Goal: Information Seeking & Learning: Learn about a topic

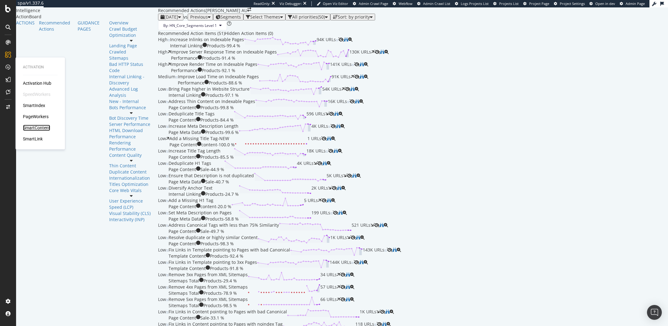
click at [35, 129] on div "SmartContent" at bounding box center [36, 128] width 27 height 6
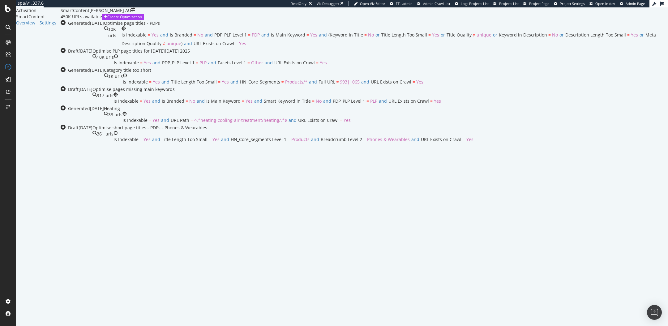
click at [237, 26] on div "Optimise page titles - PDPs" at bounding box center [386, 23] width 564 height 6
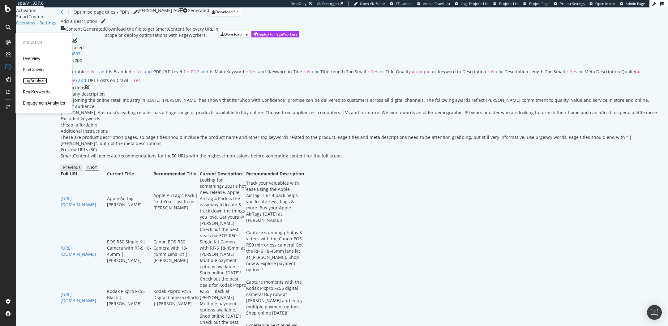
click at [34, 80] on div "LogAnalyzer" at bounding box center [35, 81] width 24 height 6
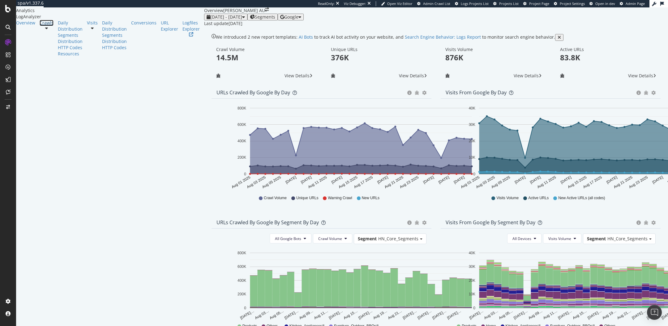
click at [40, 26] on div "Crawls" at bounding box center [47, 23] width 14 height 6
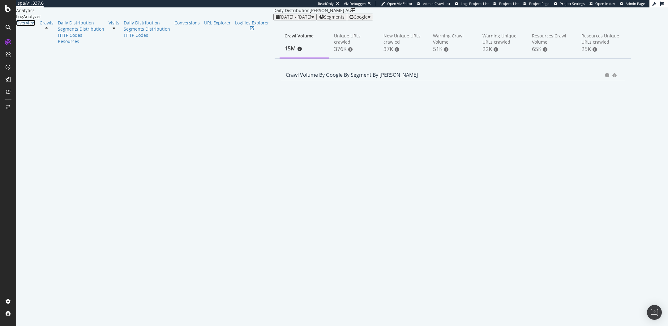
click at [30, 26] on div "Overview" at bounding box center [25, 23] width 19 height 6
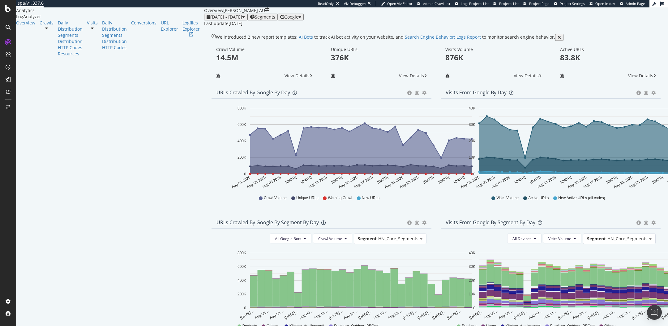
click at [298, 20] on span "Google" at bounding box center [291, 17] width 14 height 6
click at [620, 38] on span "OpenAI" at bounding box center [618, 36] width 23 height 6
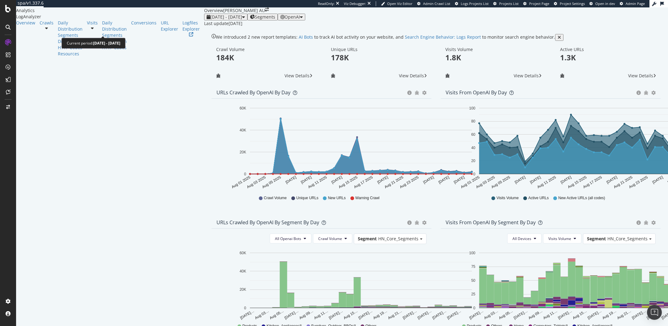
click at [210, 20] on span "[DATE] - [DATE]" at bounding box center [226, 17] width 32 height 6
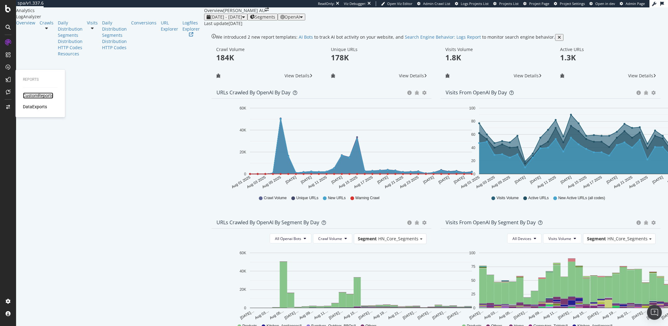
click at [33, 93] on div "CustomReports" at bounding box center [38, 95] width 30 height 6
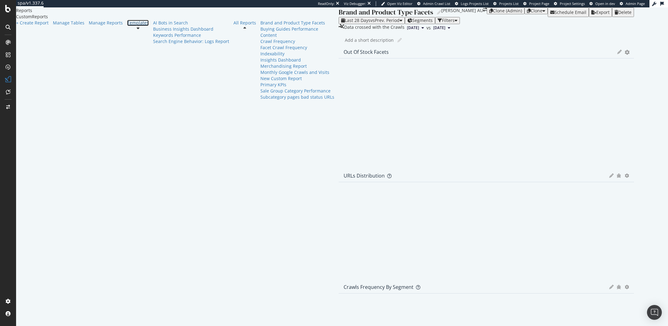
click at [127, 26] on div "Templates" at bounding box center [138, 23] width 22 height 6
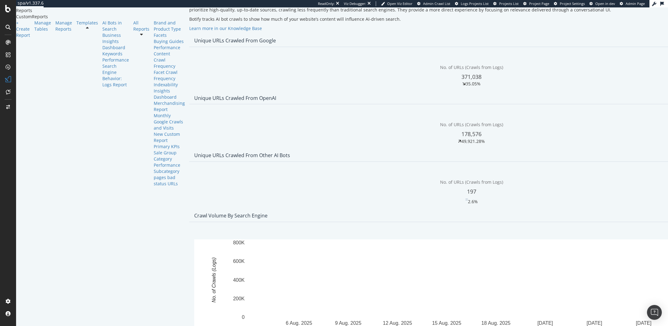
scroll to position [33, 0]
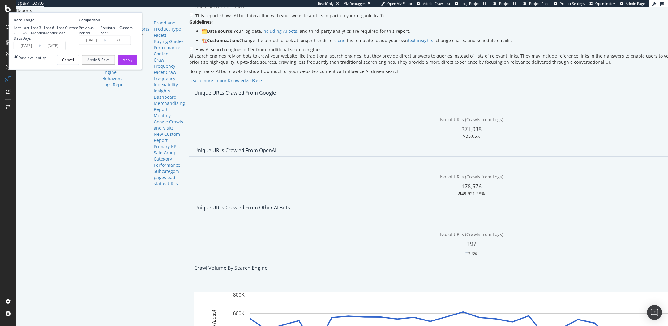
click at [44, 36] on div "Last 3 Months" at bounding box center [37, 30] width 13 height 11
type input "[DATE]"
click at [132, 62] on div "Apply" at bounding box center [128, 59] width 10 height 5
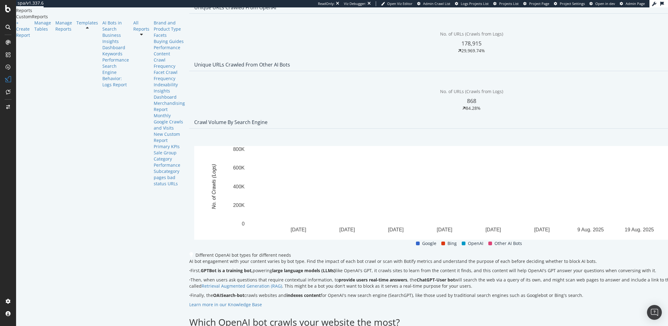
scroll to position [171, 0]
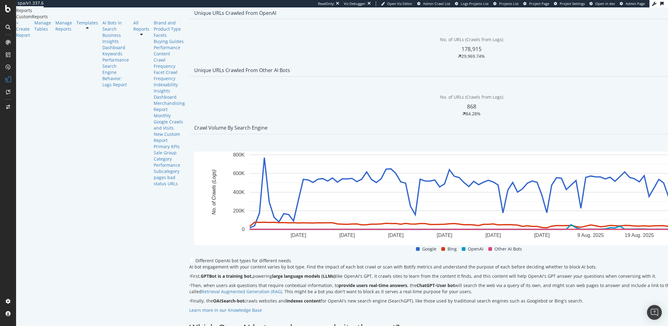
click at [646, 186] on div "Compare periods Day [DATE] [DATE] [DATE] [DATE] [DATE] [DATE] [DATE] [DATE] [DA…" at bounding box center [471, 195] width 564 height 123
click at [632, 213] on span "Week" at bounding box center [634, 214] width 11 height 6
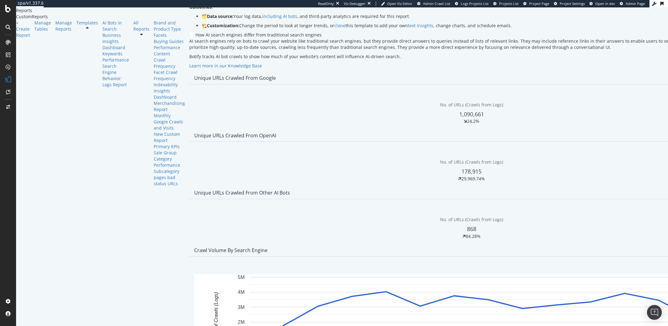
scroll to position [0, 0]
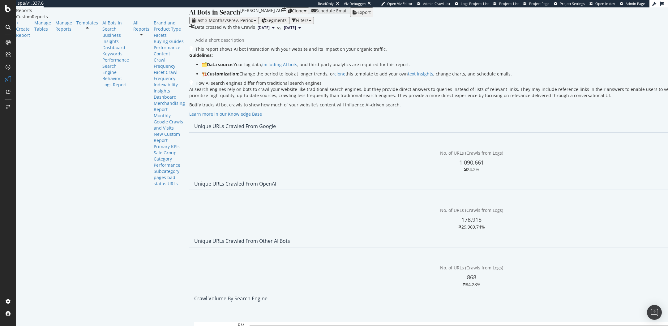
click at [192, 23] on div "Last 3 Months vs Prev. Period" at bounding box center [224, 20] width 65 height 5
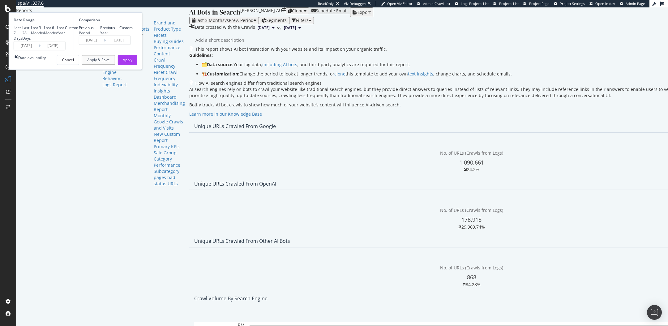
click at [31, 41] on div "Last 28 Days" at bounding box center [26, 33] width 9 height 16
type input "[DATE]"
click at [137, 65] on button "Apply" at bounding box center [127, 60] width 19 height 10
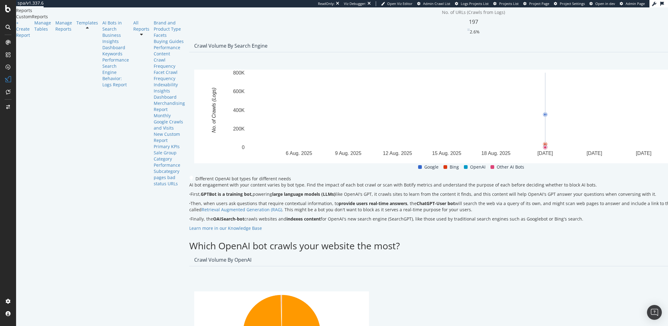
scroll to position [256, 0]
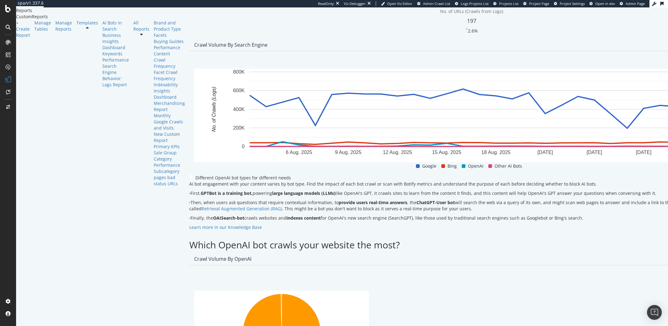
click at [468, 170] on span "OpenAI" at bounding box center [475, 165] width 15 height 7
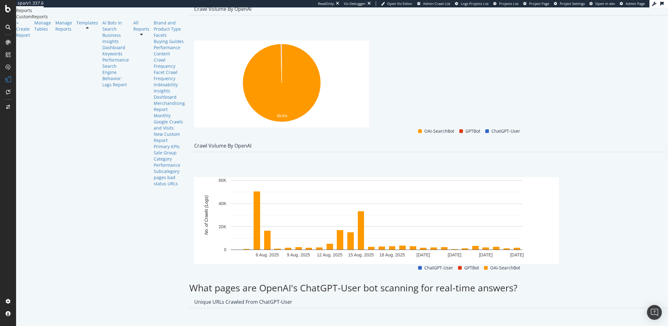
scroll to position [415, 0]
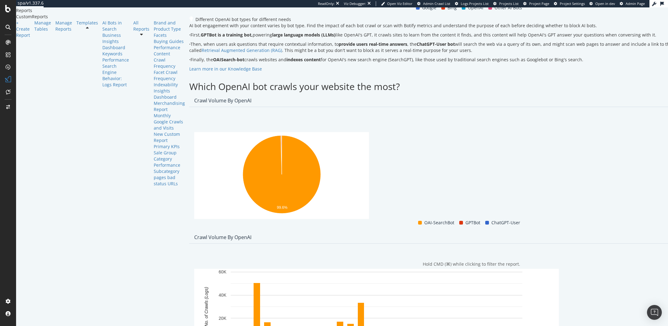
drag, startPoint x: 416, startPoint y: 294, endPoint x: 453, endPoint y: 294, distance: 37.1
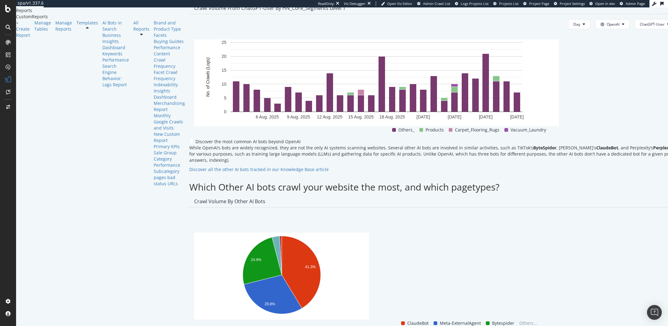
scroll to position [981, 0]
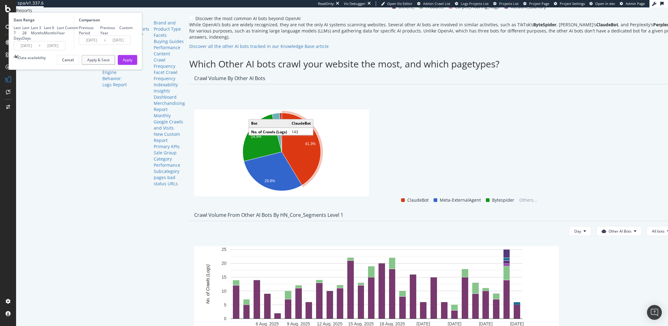
click at [44, 36] on div "Last 3 Months" at bounding box center [37, 30] width 13 height 11
type input "[DATE]"
click at [132, 62] on div "Apply" at bounding box center [128, 59] width 10 height 5
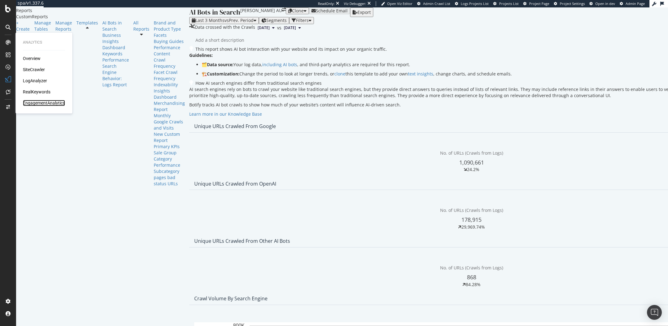
click at [45, 105] on div "EngagementAnalytics" at bounding box center [44, 103] width 42 height 6
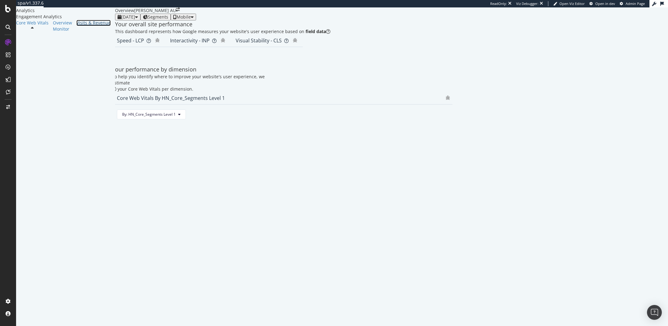
click at [76, 26] on div "Visits & Revenue" at bounding box center [93, 23] width 34 height 6
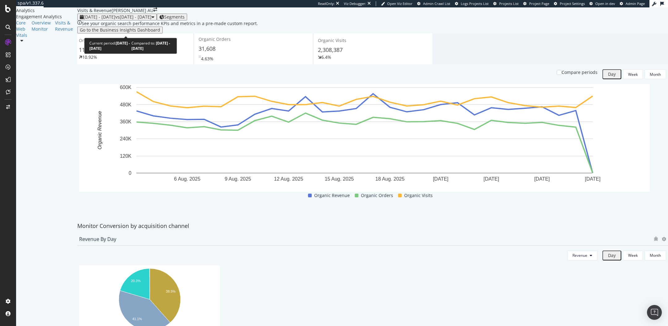
click at [115, 20] on span "[DATE] - [DATE]" at bounding box center [100, 17] width 32 height 6
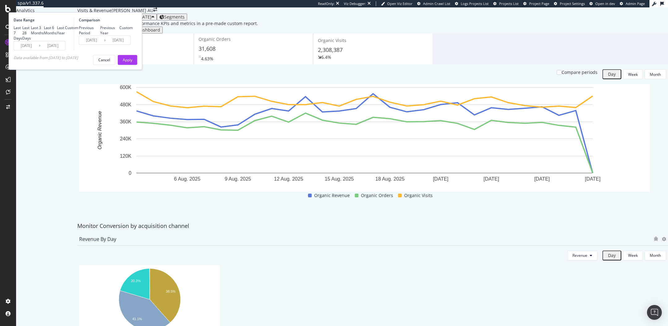
click at [119, 36] on div "Previous Year" at bounding box center [109, 30] width 19 height 11
type input "[DATE]"
click at [132, 62] on div "Apply" at bounding box center [128, 59] width 10 height 5
